Goal: Transaction & Acquisition: Purchase product/service

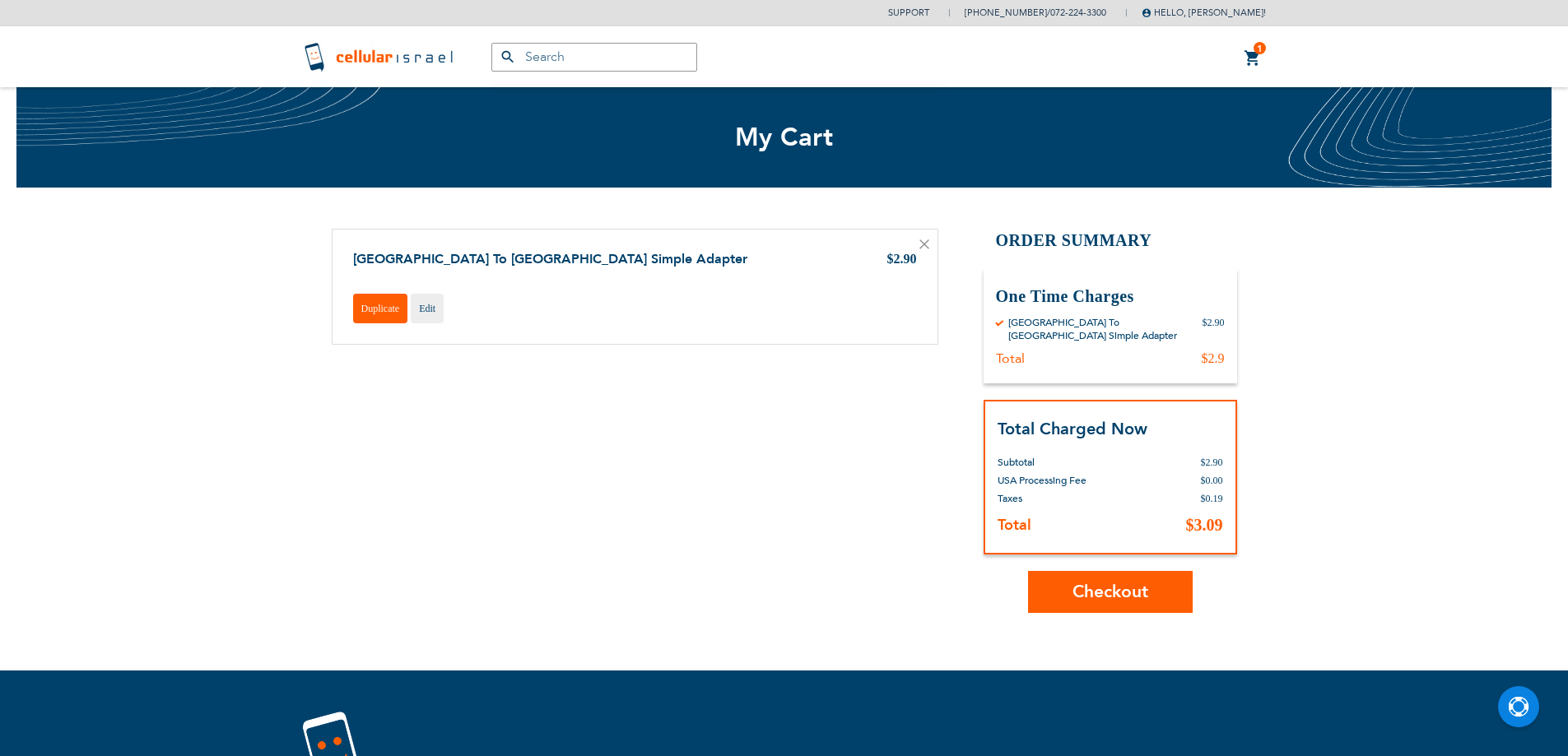
click at [377, 311] on span "Duplicate" at bounding box center [381, 309] width 39 height 12
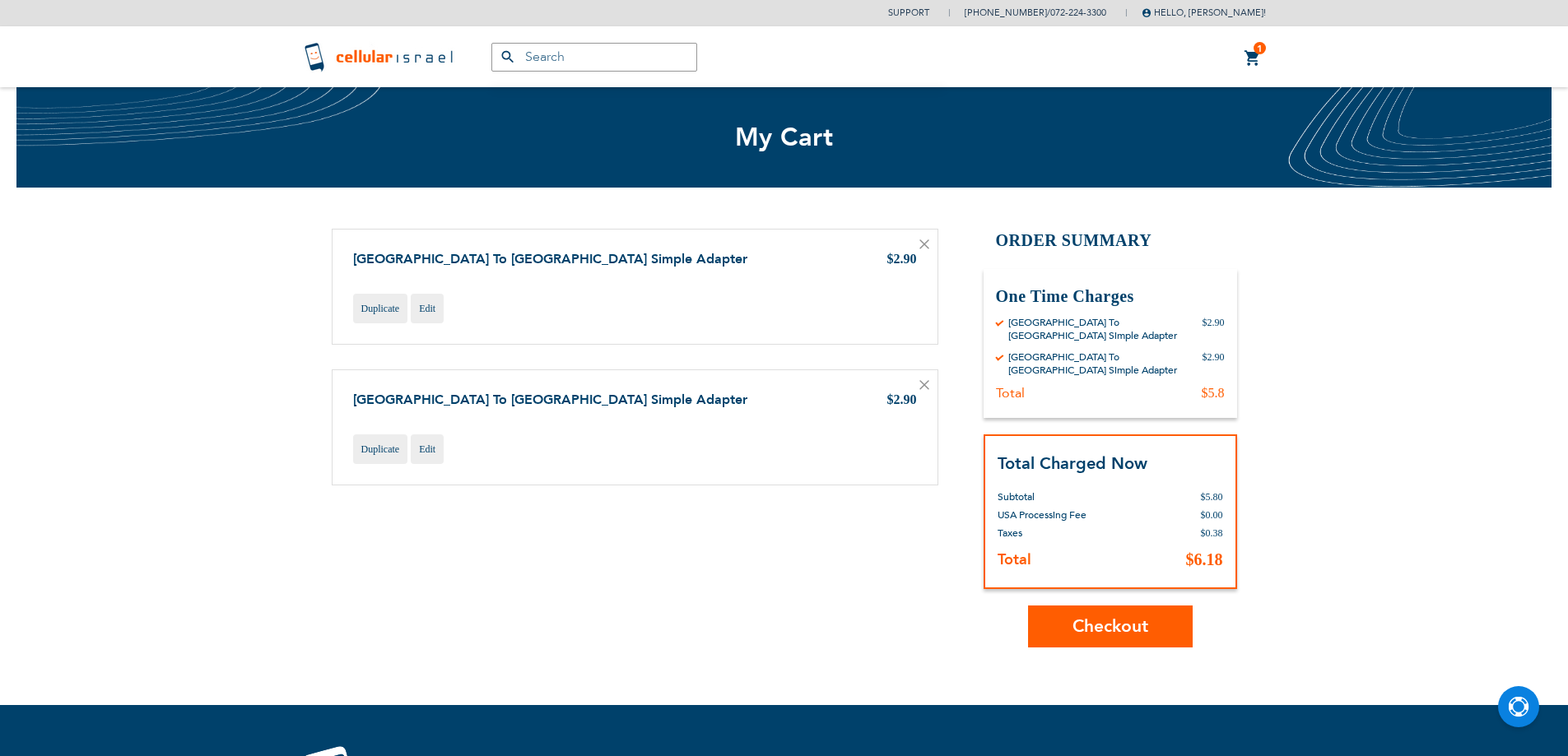
click at [1160, 605] on button "Checkout" at bounding box center [1111, 626] width 165 height 42
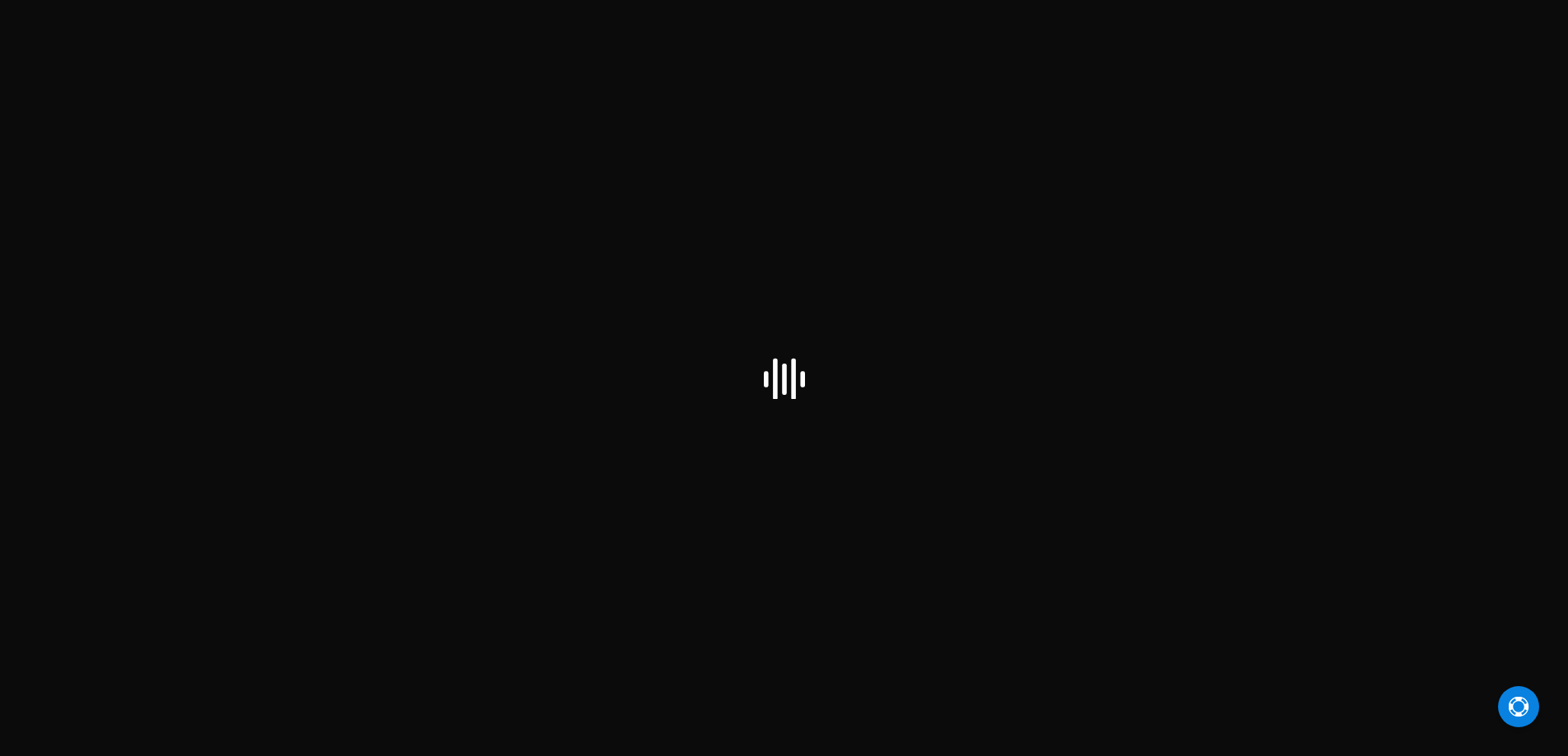
checkbox input "false"
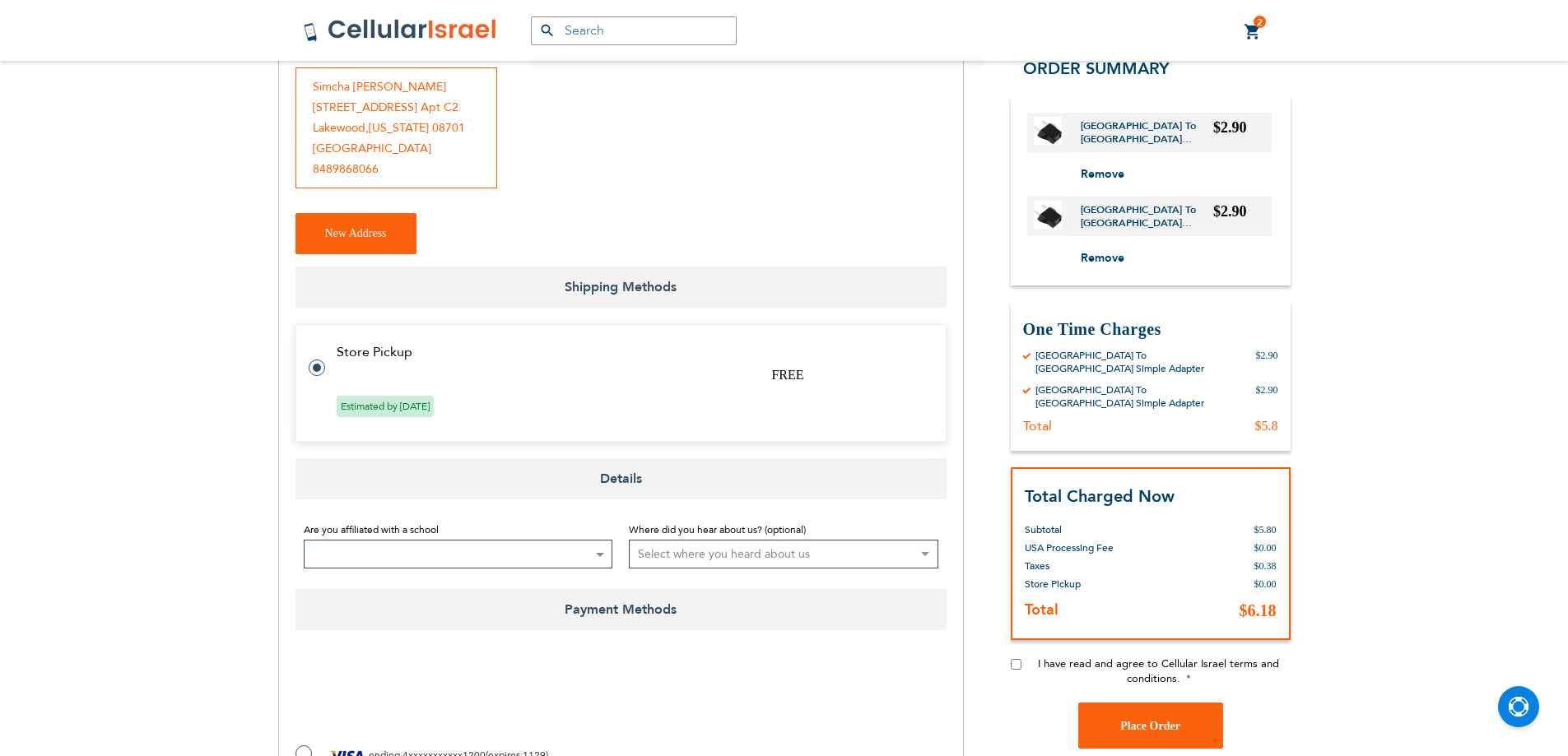
scroll to position [576, 0]
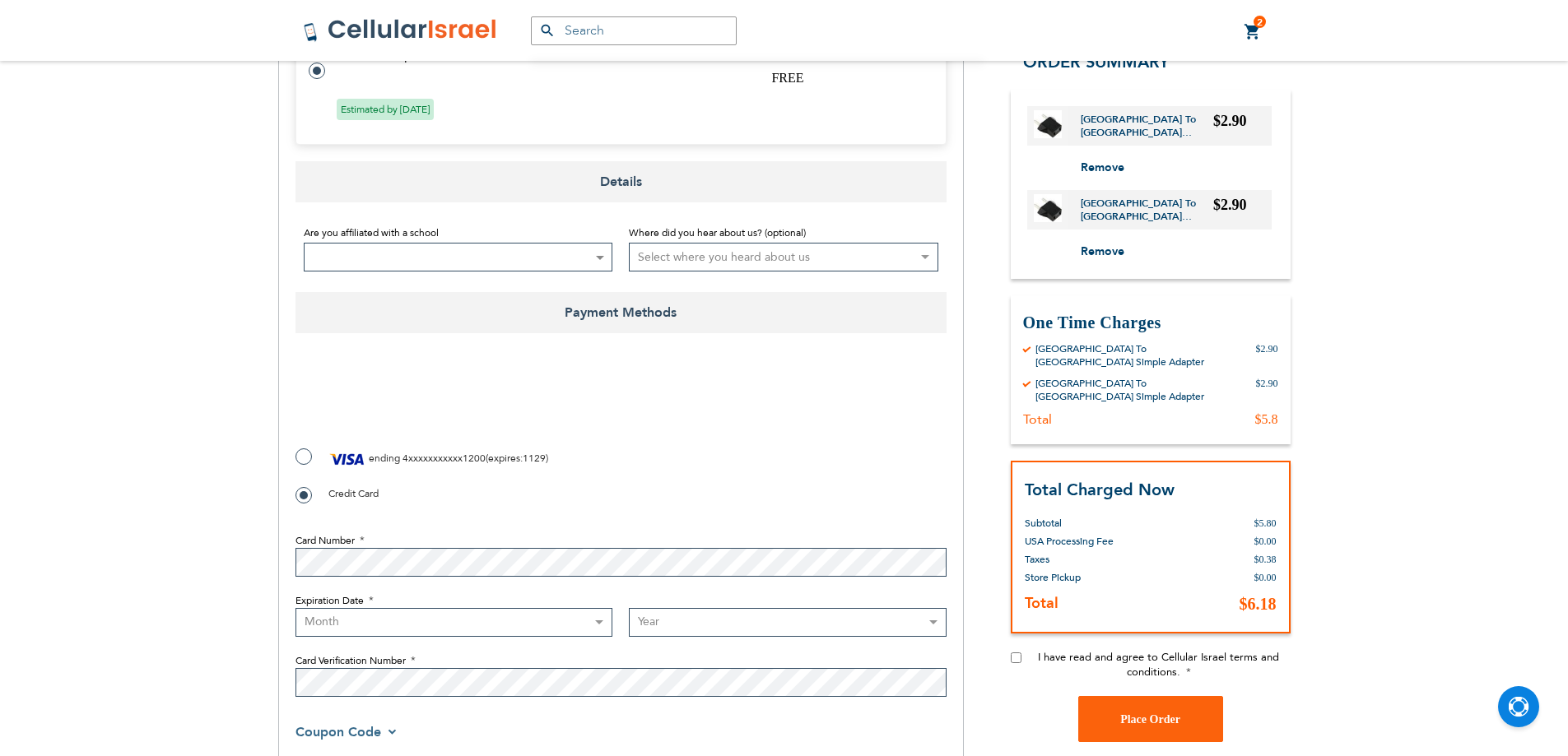
click at [299, 450] on label "ending 4xxxxxxxxxxx1200 ( expires : 1129 )" at bounding box center [422, 459] width 253 height 25
radio input "true"
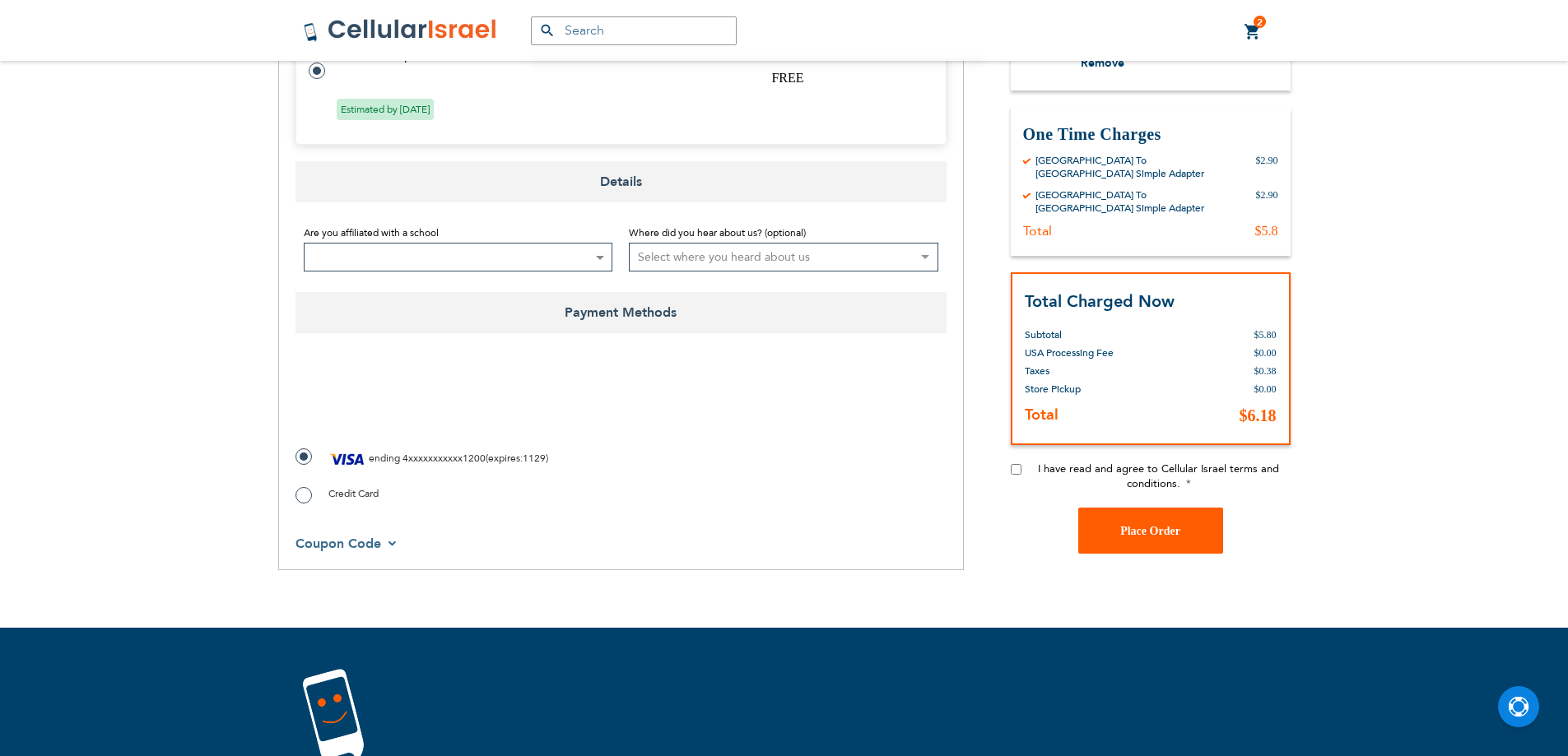
click at [1098, 530] on button "Place Order" at bounding box center [1151, 530] width 145 height 46
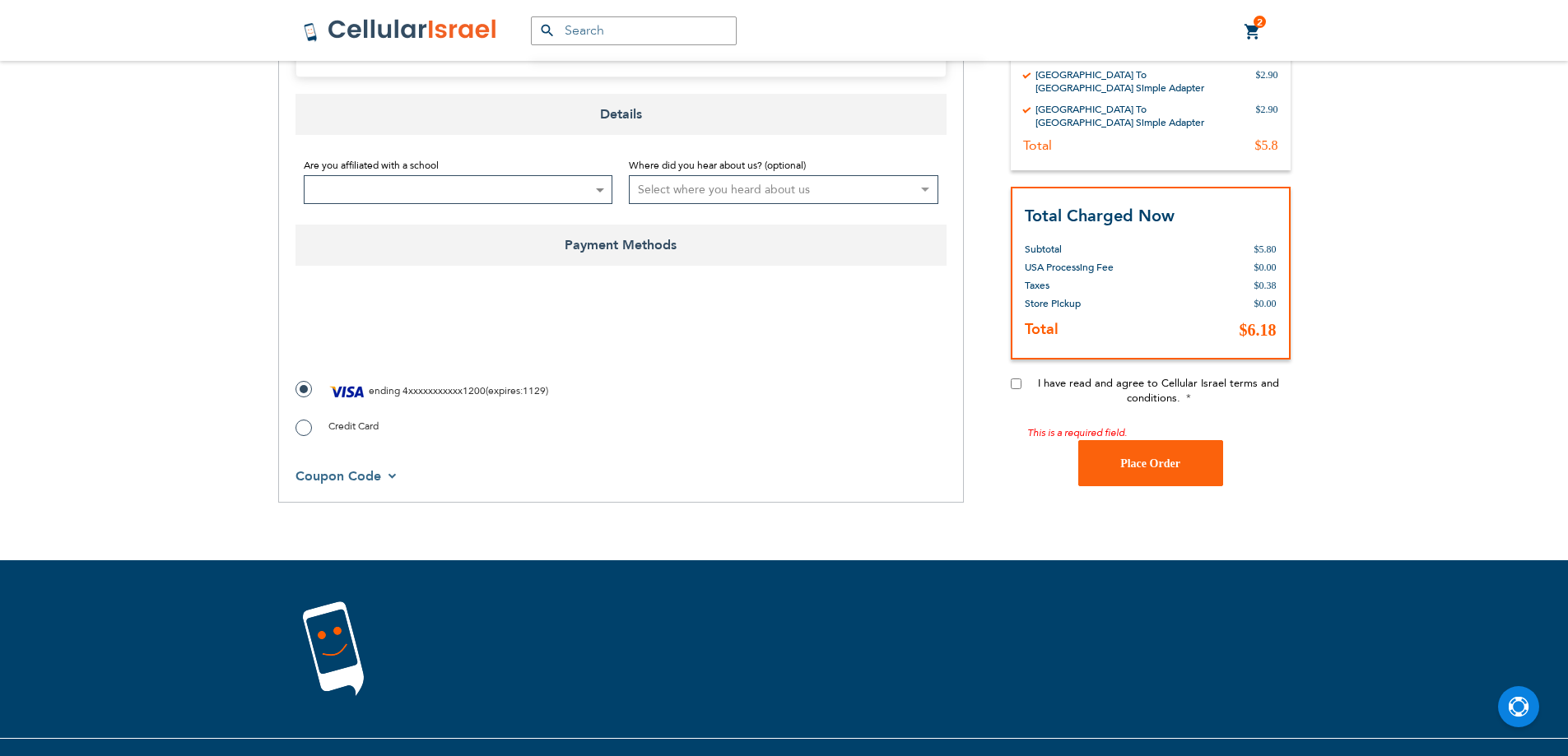
click at [1013, 383] on input "I have read and agree to Cellular Israel terms and conditions." at bounding box center [1016, 383] width 11 height 11
checkbox input "true"
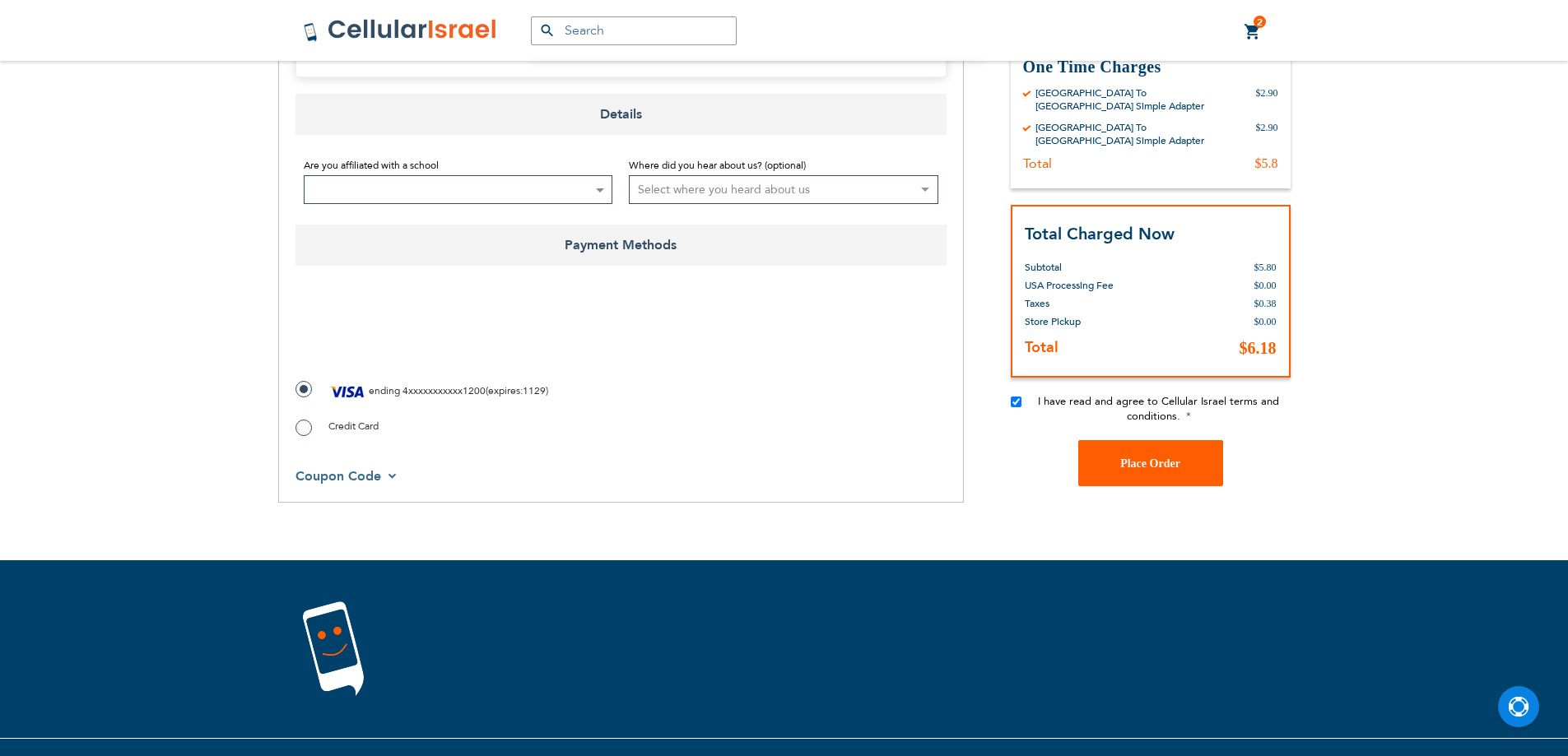
click at [1160, 480] on button "Place Order" at bounding box center [1151, 463] width 145 height 46
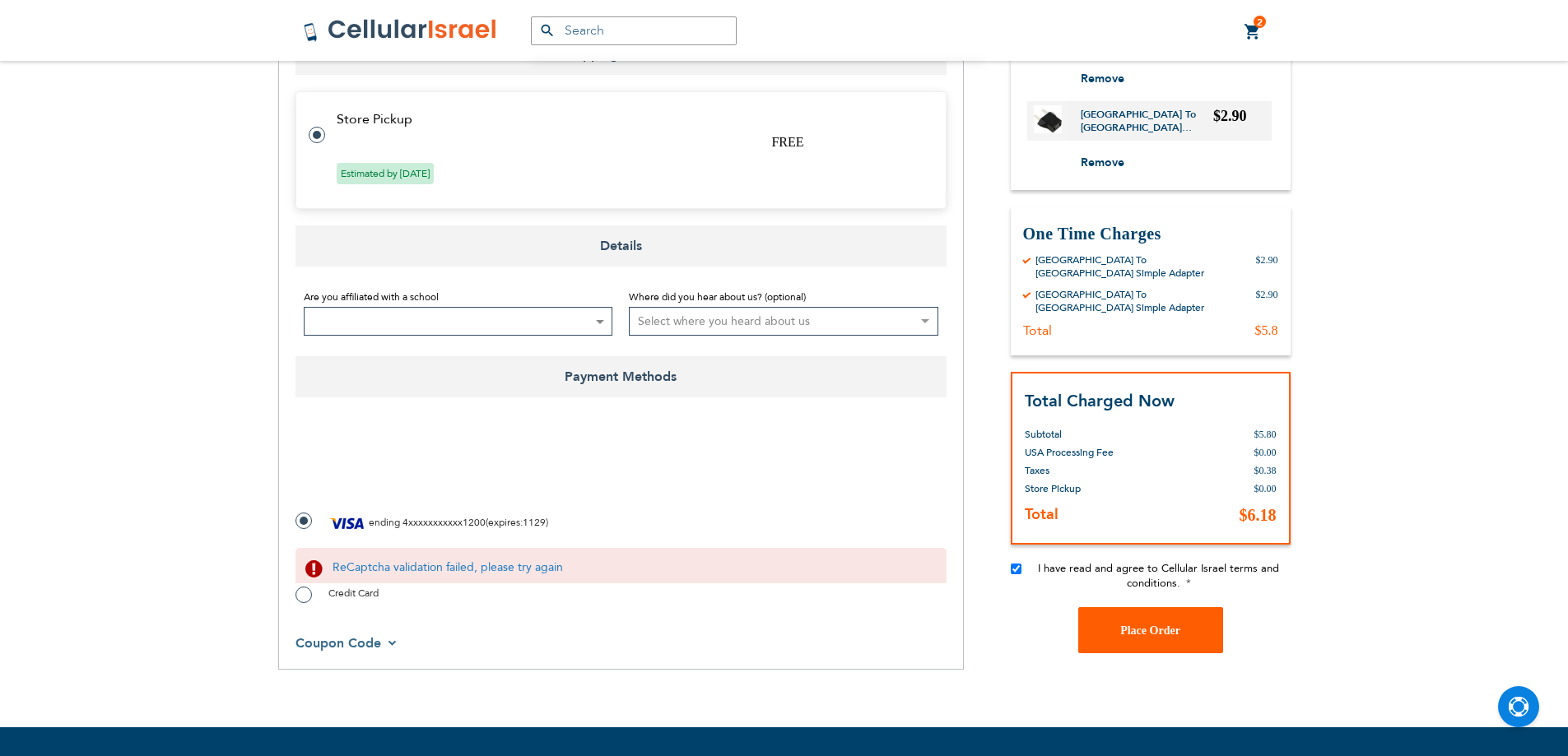
scroll to position [517, 0]
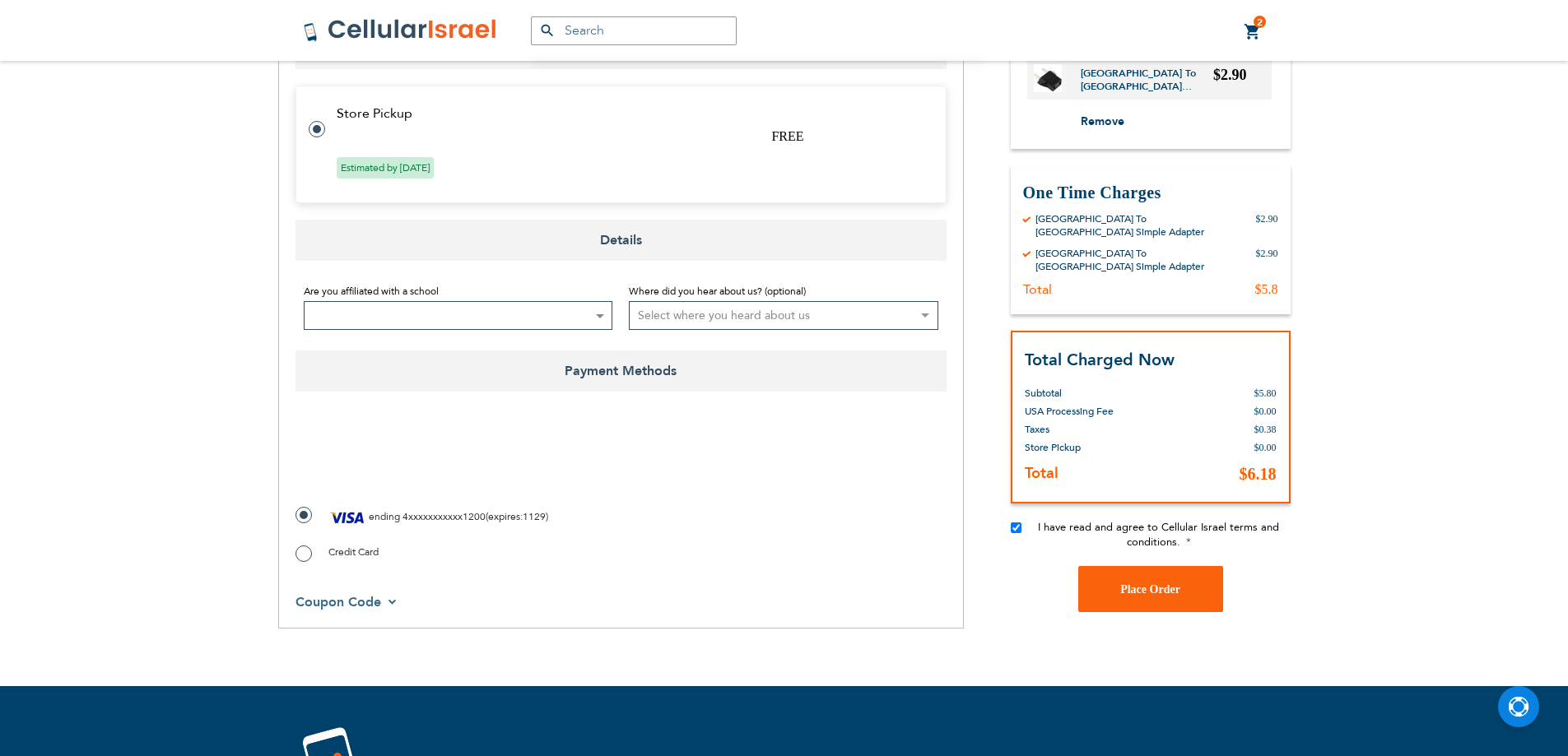
checkbox input "true"
click at [1101, 598] on button "Place Order" at bounding box center [1151, 589] width 145 height 46
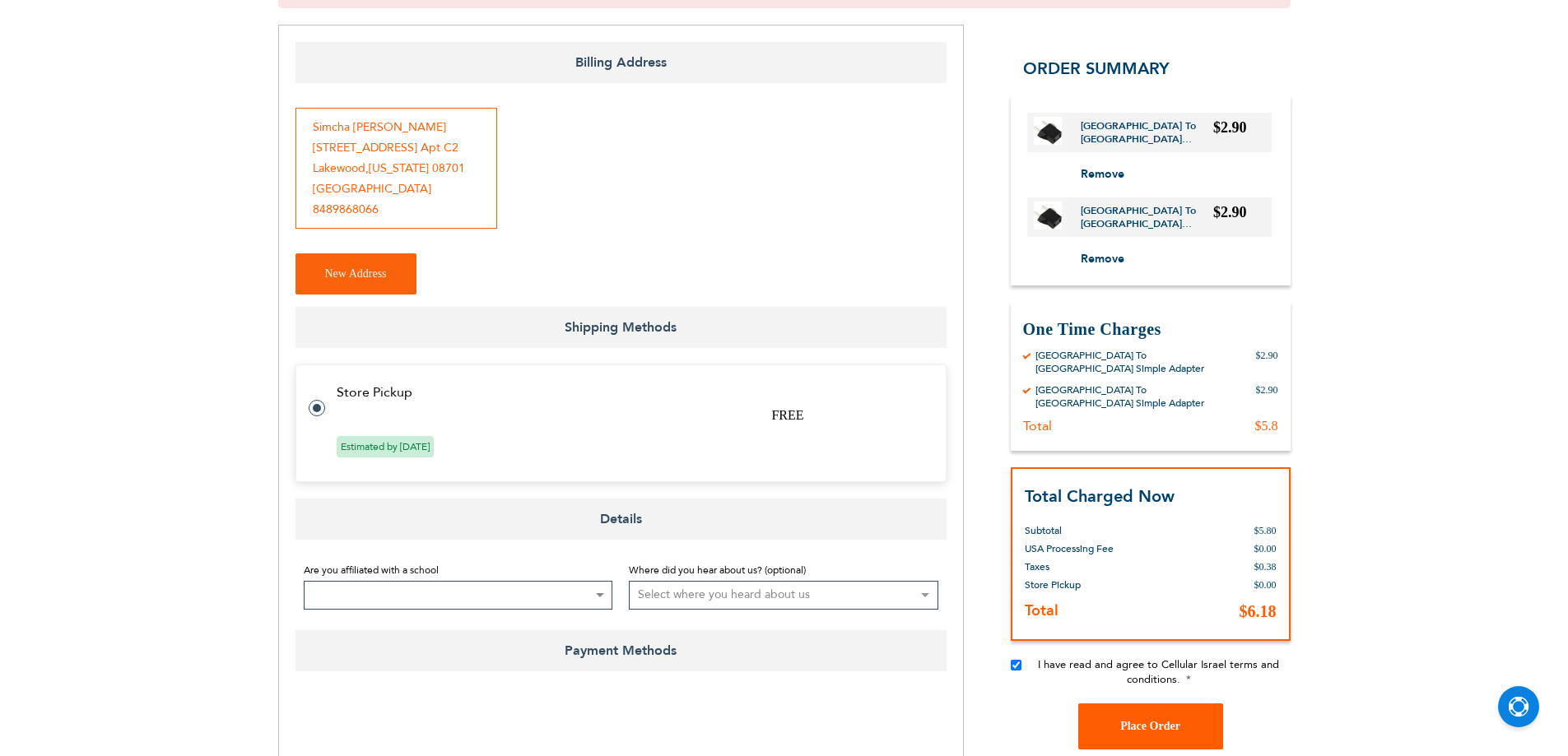
scroll to position [0, 0]
